Goal: Task Accomplishment & Management: Manage account settings

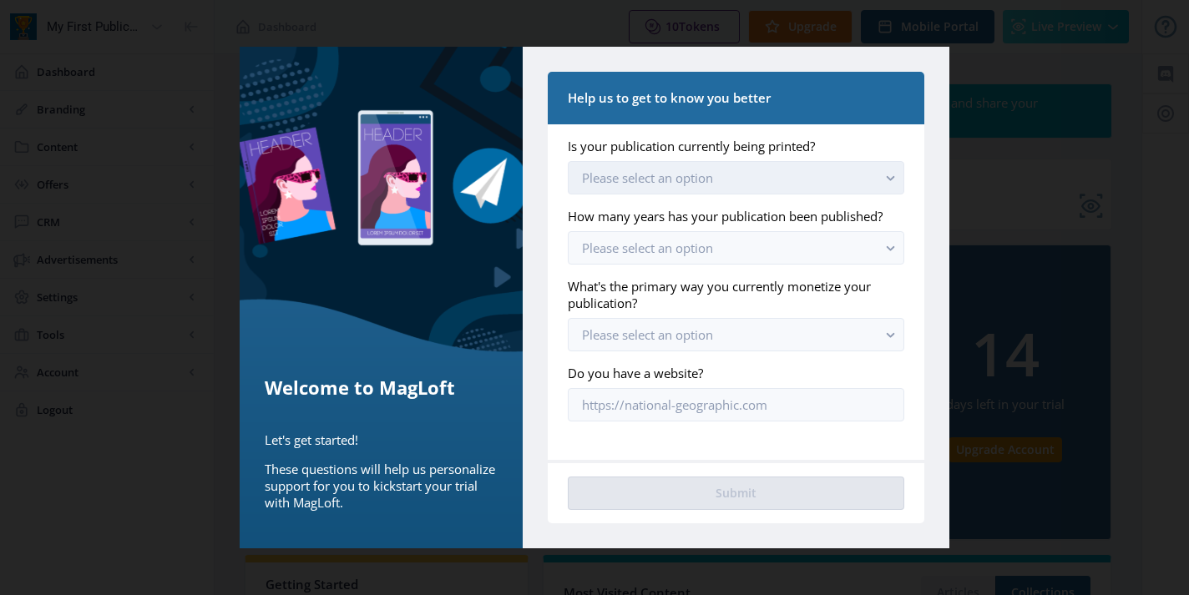
click at [768, 176] on button "Please select an option" at bounding box center [736, 177] width 336 height 33
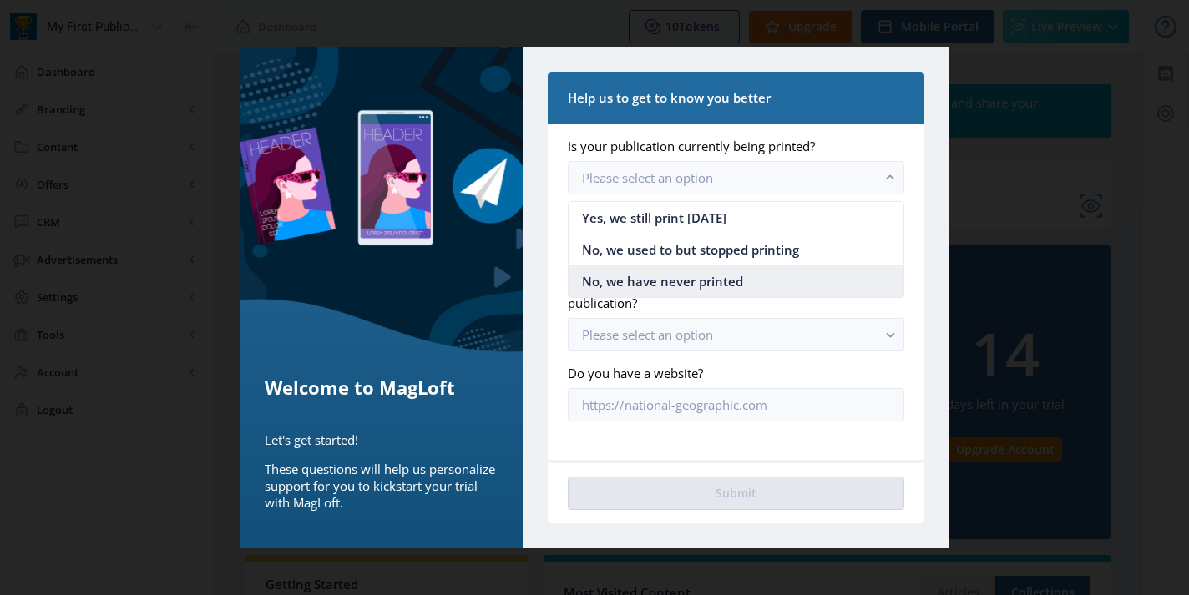
click at [693, 285] on span "No, we have never printed" at bounding box center [662, 281] width 161 height 20
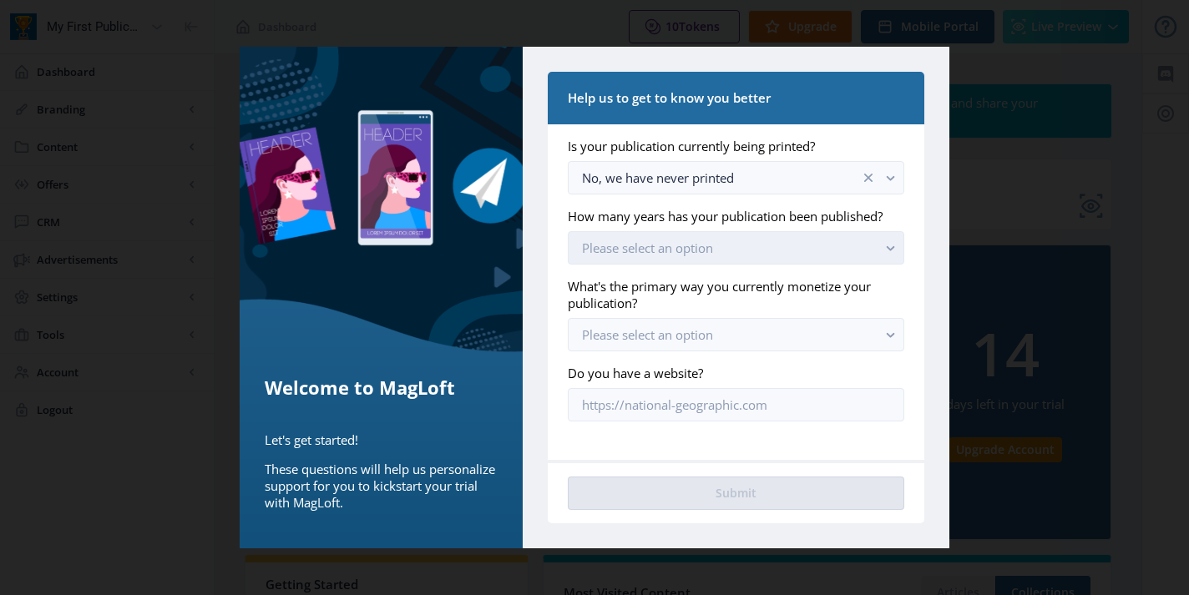
click at [684, 255] on span "Please select an option" at bounding box center [647, 248] width 131 height 17
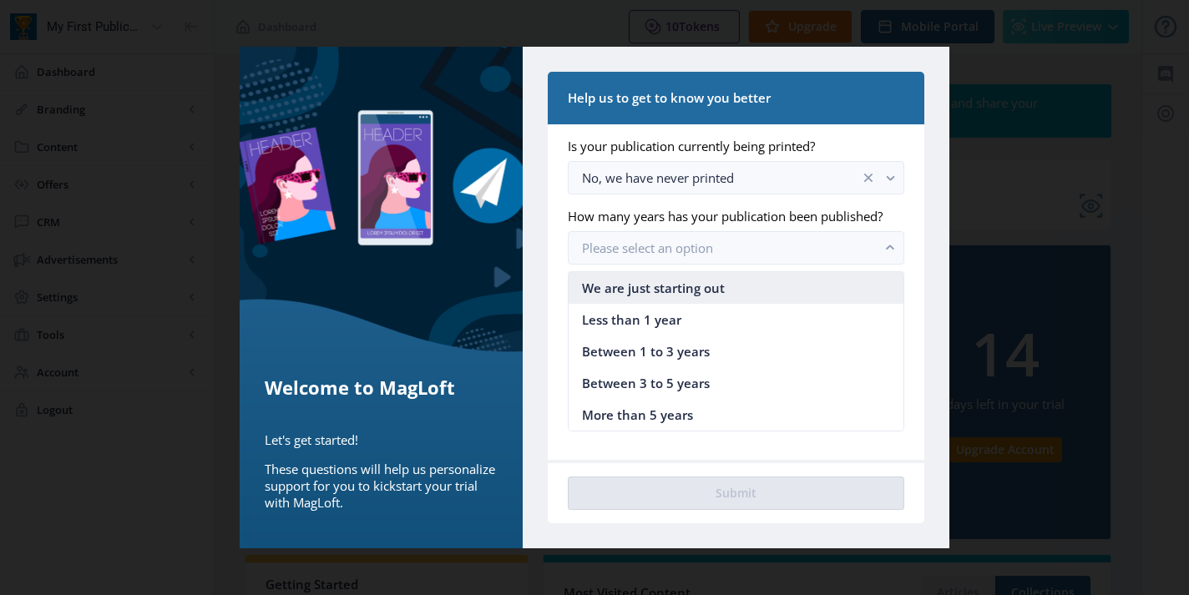
click at [690, 288] on span "We are just starting out" at bounding box center [653, 288] width 143 height 20
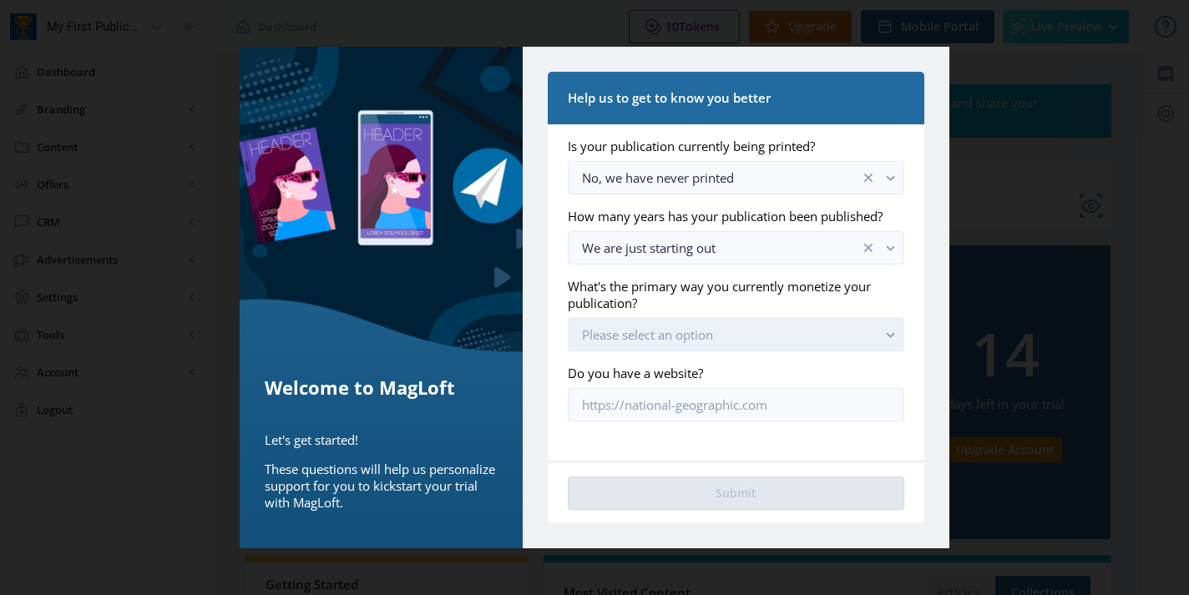
click at [695, 348] on button "Please select an option" at bounding box center [736, 334] width 336 height 33
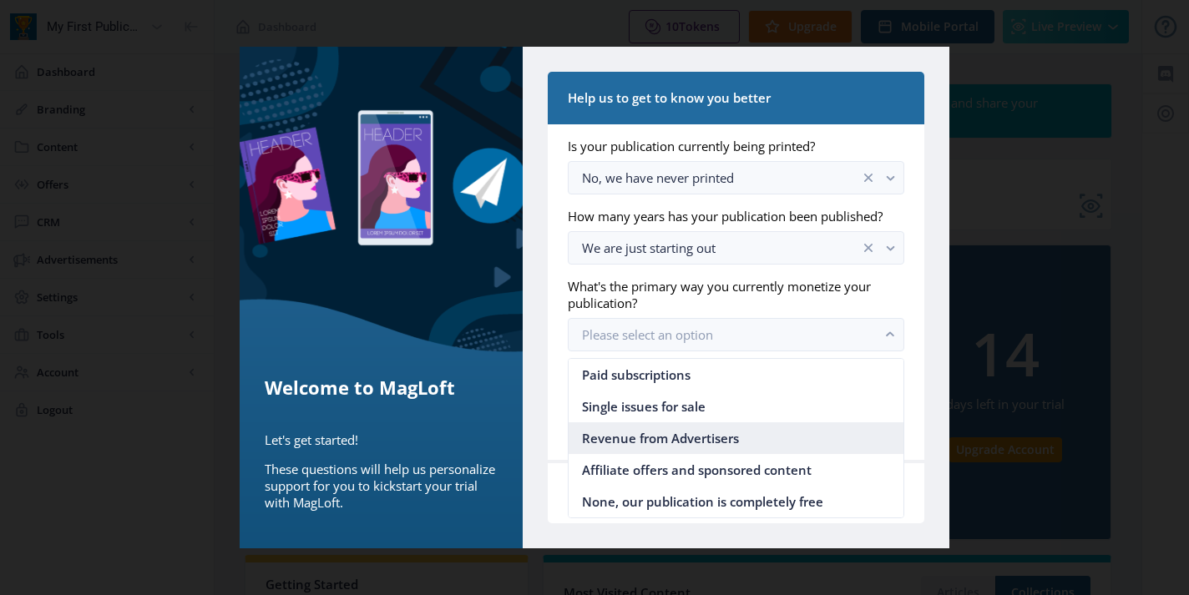
click at [685, 442] on span "Revenue from Advertisers" at bounding box center [660, 438] width 157 height 20
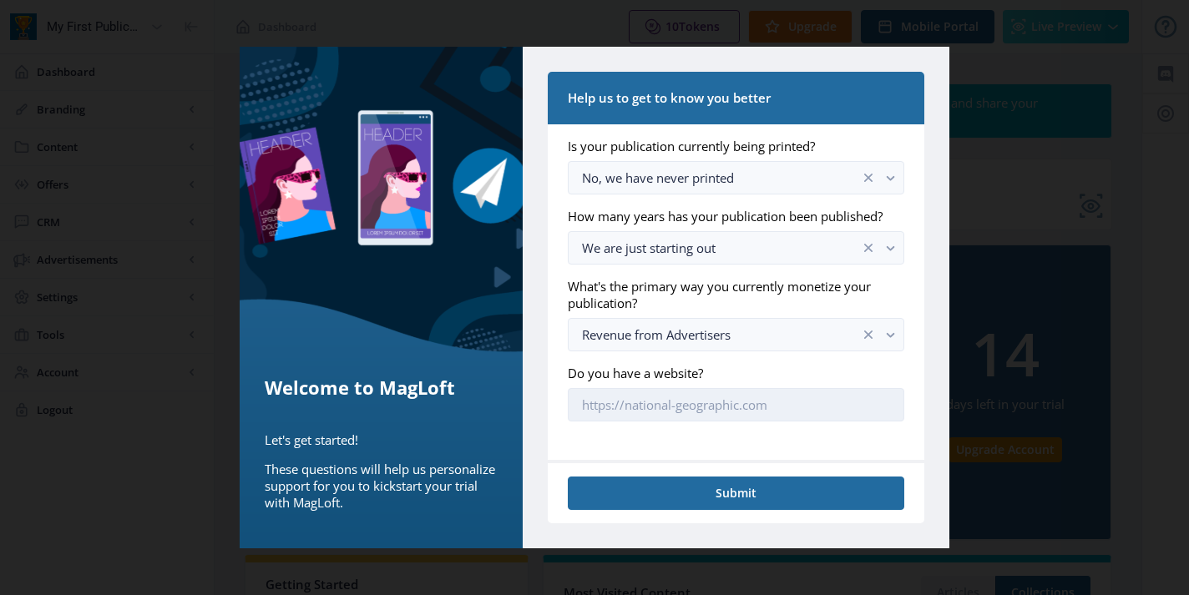
click at [686, 413] on input "Do you have a website?" at bounding box center [736, 404] width 336 height 33
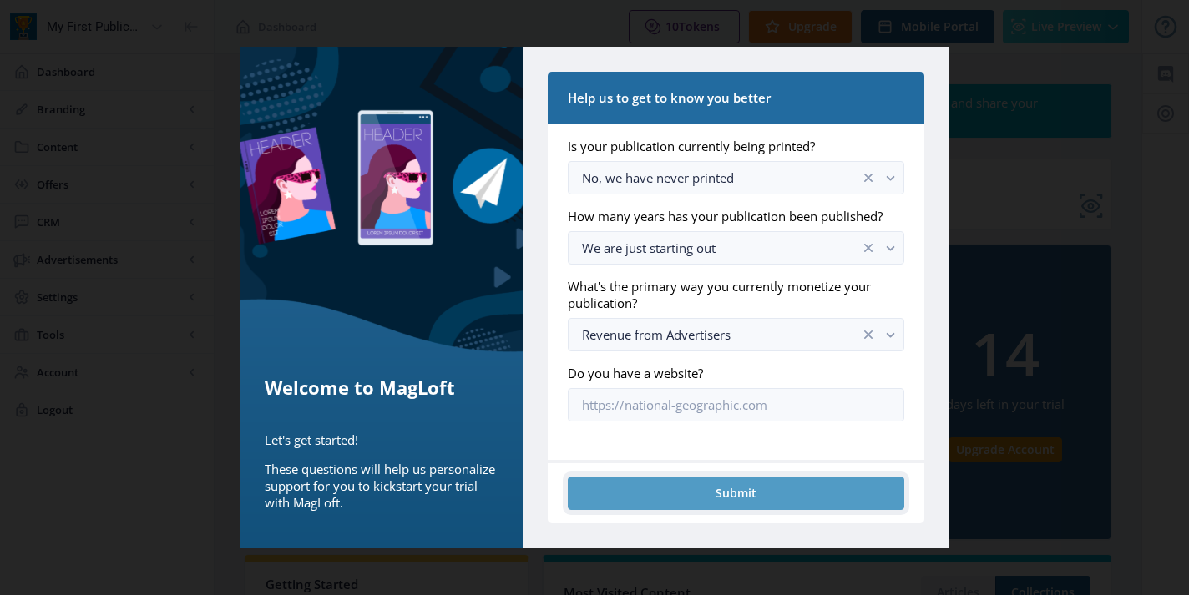
click at [717, 495] on button "Submit" at bounding box center [736, 493] width 336 height 33
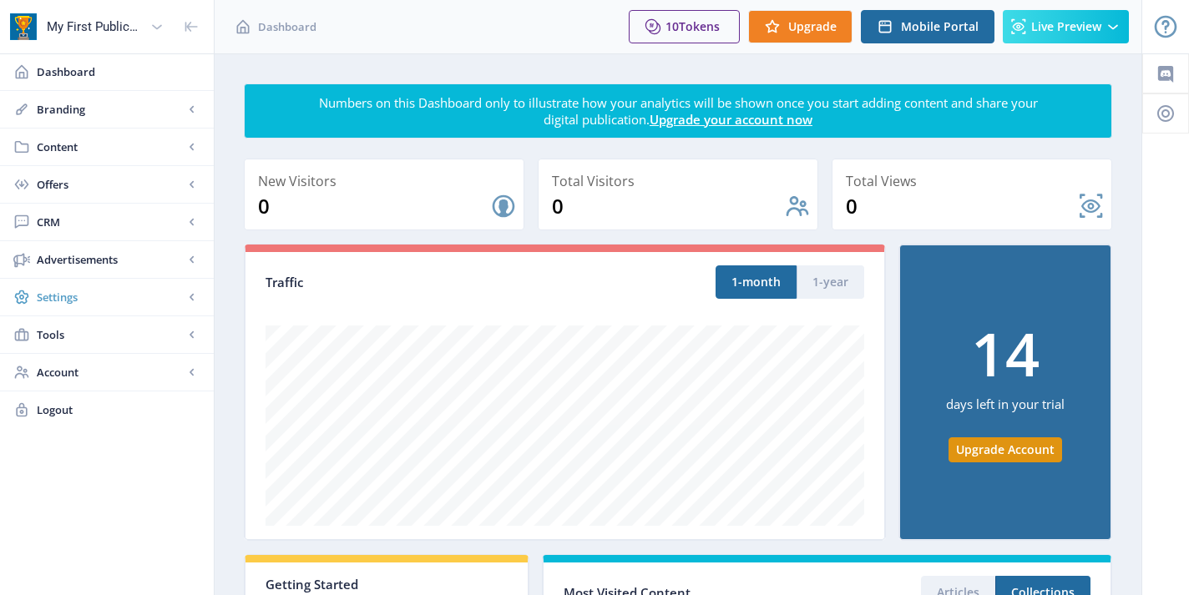
click at [191, 298] on icon at bounding box center [191, 297] width 4 height 7
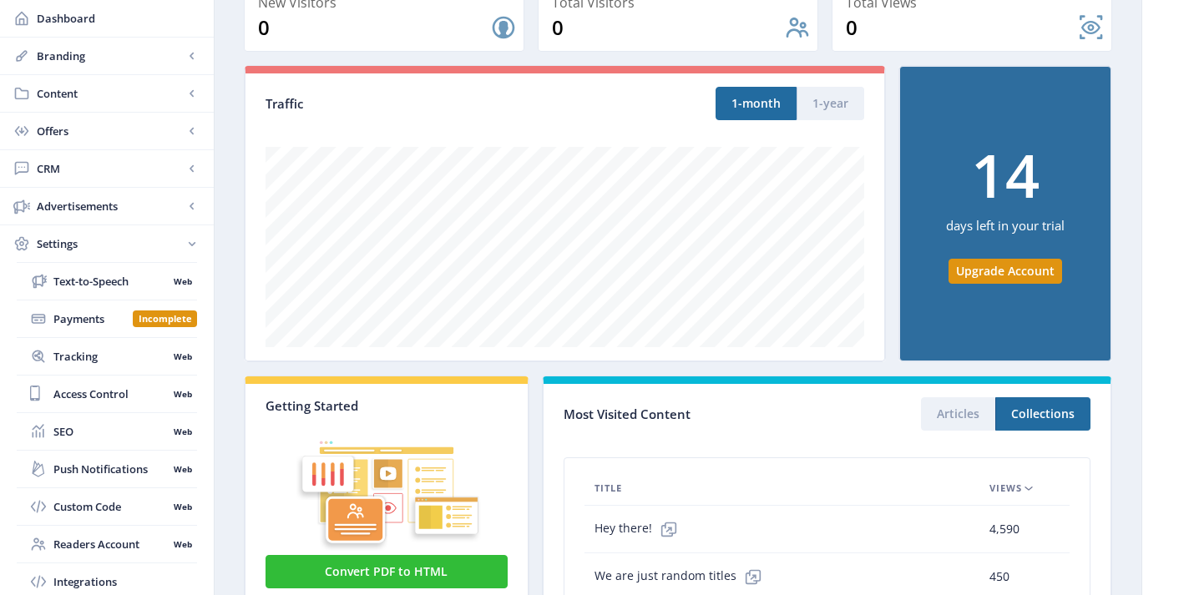
scroll to position [182, 0]
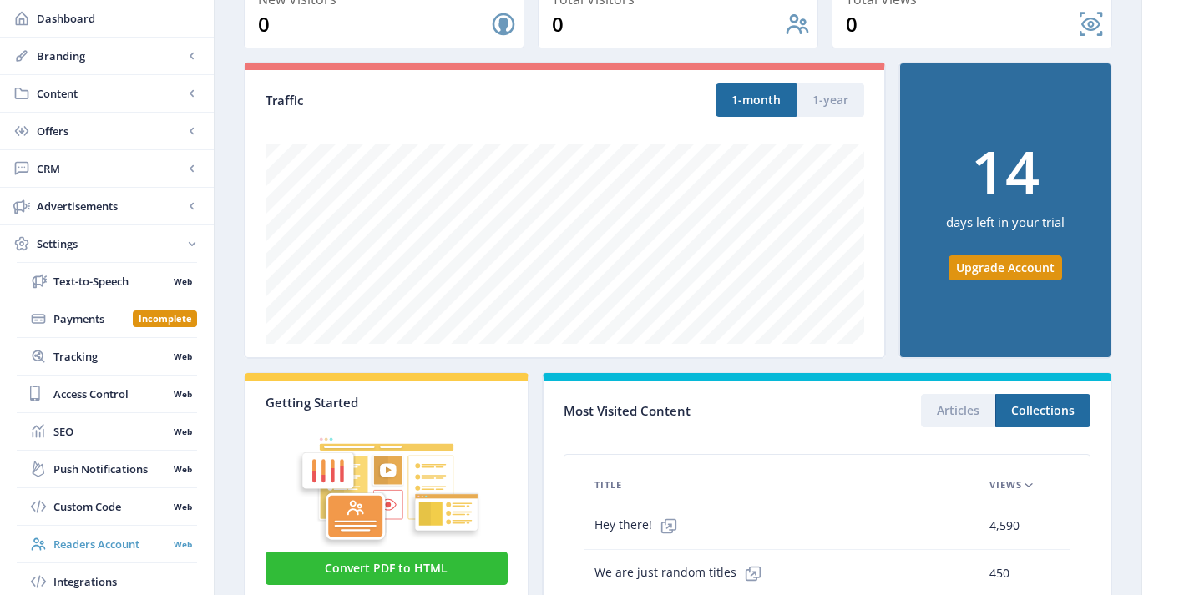
click at [149, 540] on span "Readers Account" at bounding box center [110, 544] width 114 height 17
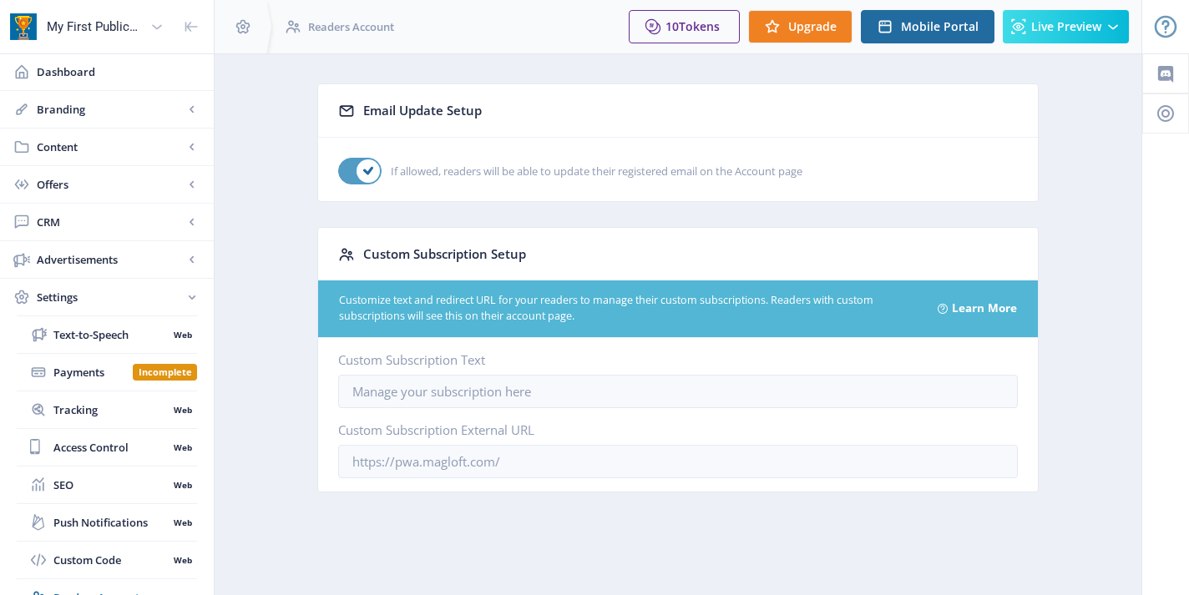
click at [349, 178] on div at bounding box center [359, 171] width 43 height 27
click at [339, 172] on input "If allowed, readers will be able to update their registered email on the Accoun…" at bounding box center [338, 171] width 1 height 1
checkbox input "false"
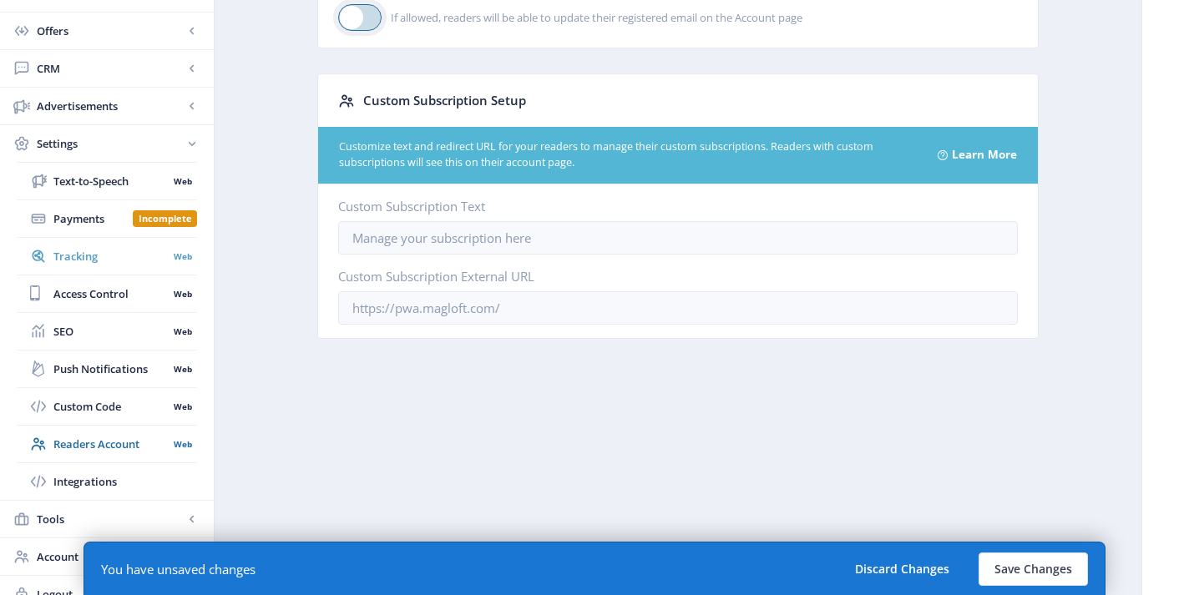
scroll to position [171, 0]
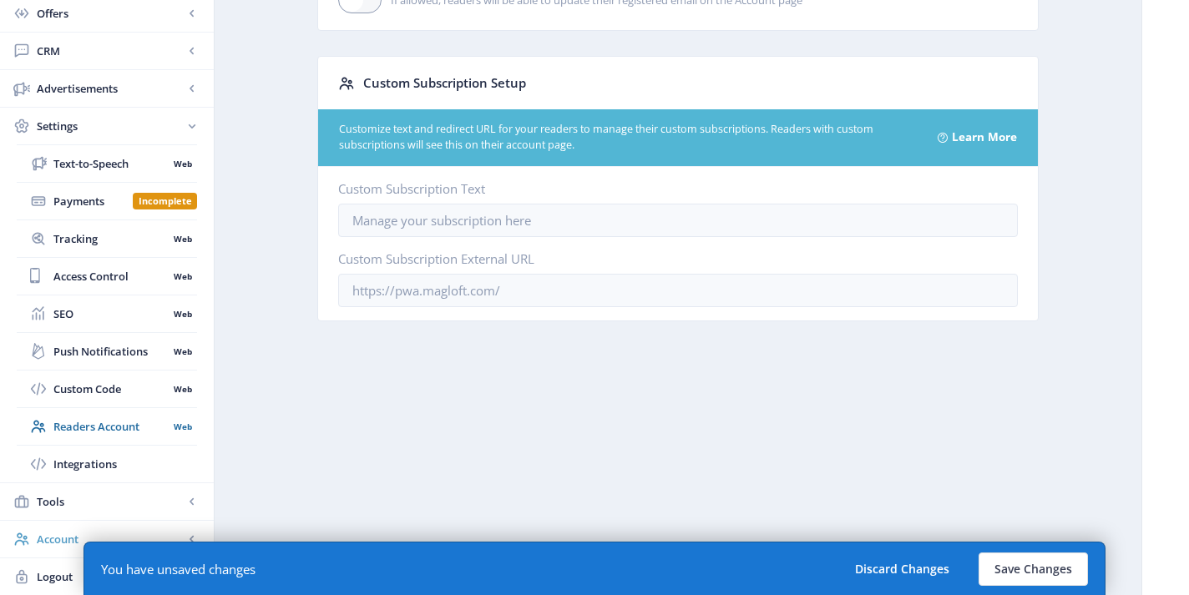
click at [118, 532] on span "Account" at bounding box center [110, 539] width 147 height 17
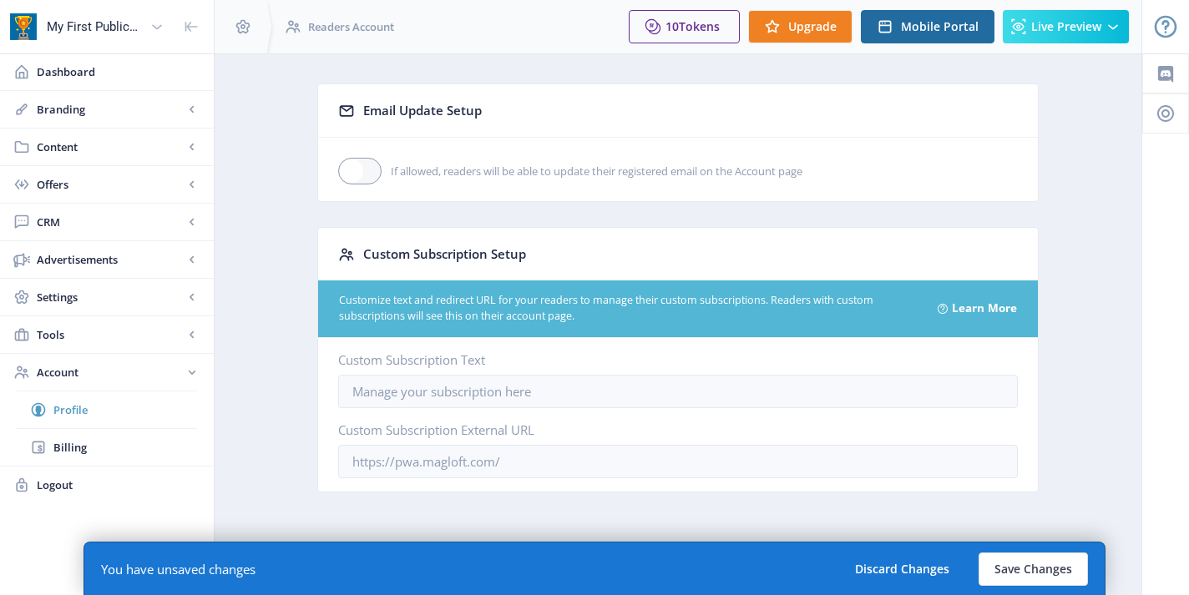
click at [164, 395] on link "Profile" at bounding box center [107, 409] width 180 height 37
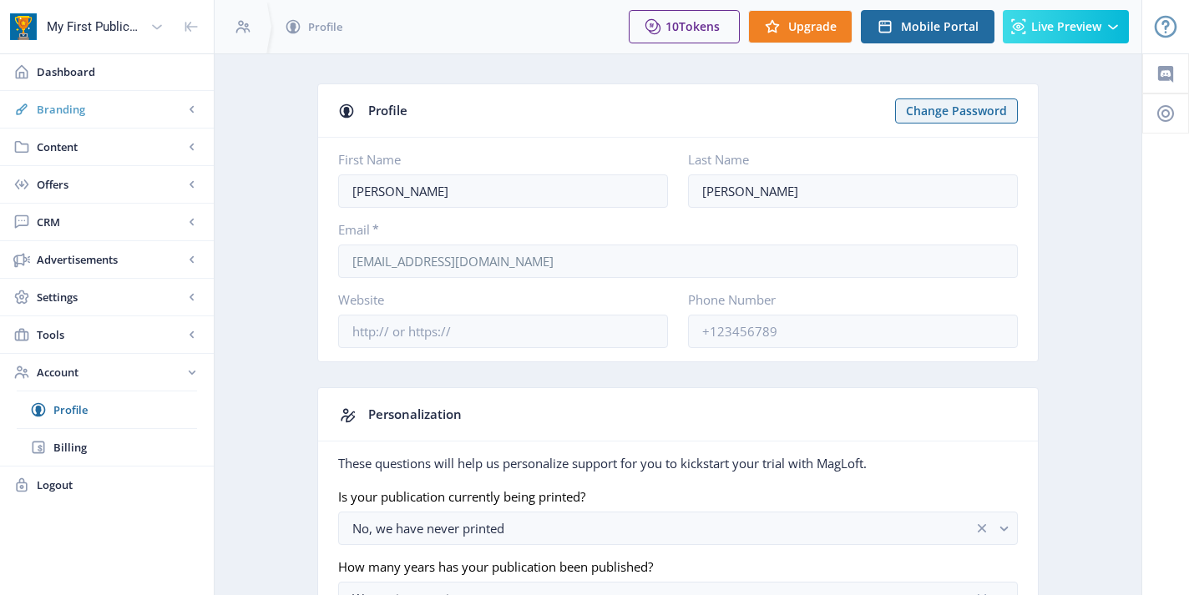
click at [95, 125] on link "Branding" at bounding box center [107, 109] width 214 height 37
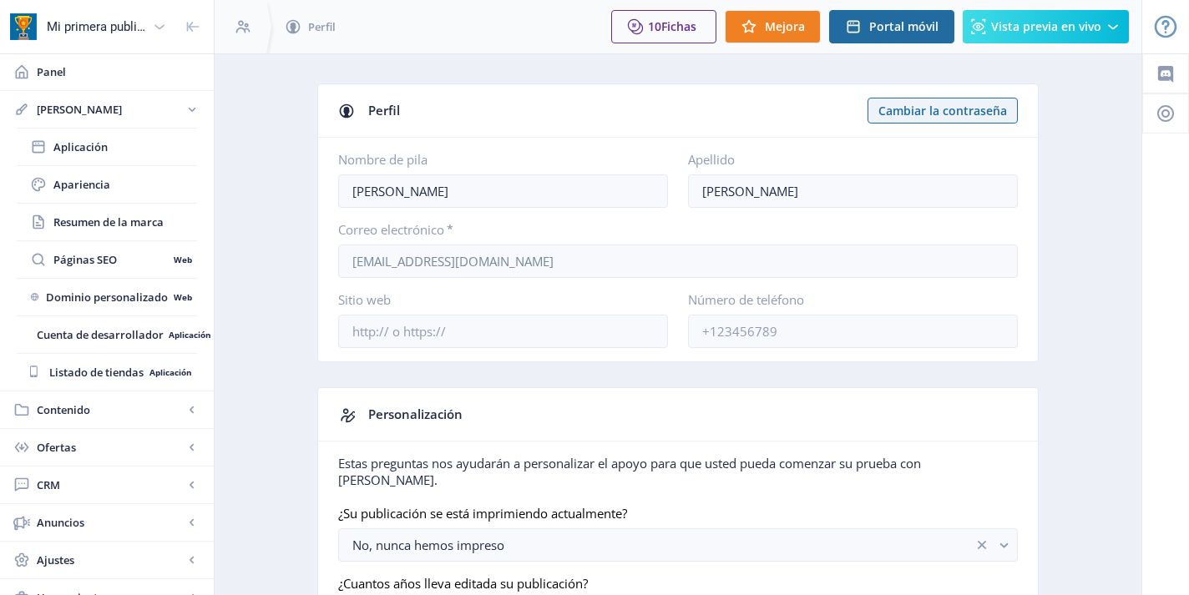
click at [891, 49] on div "10 Fichas Mejora Portal móvil Vista previa en vivo" at bounding box center [870, 26] width 544 height 53
click at [86, 80] on link "Panel" at bounding box center [107, 71] width 214 height 37
